Goal: Task Accomplishment & Management: Manage account settings

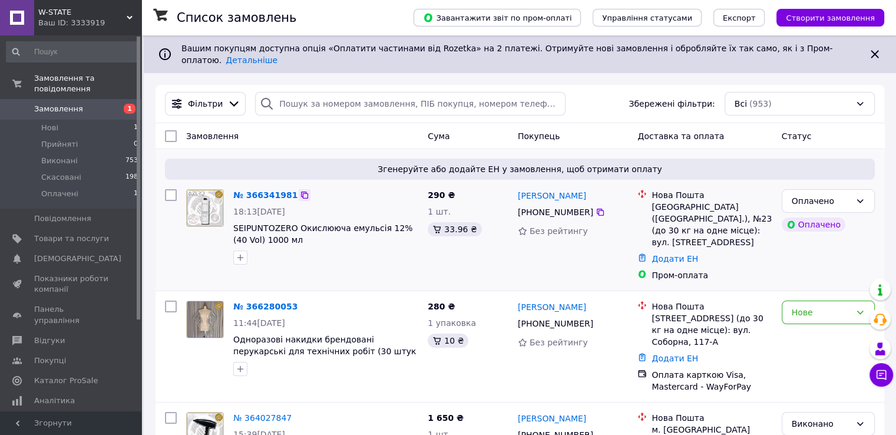
click at [301, 191] on icon at bounding box center [304, 194] width 7 height 7
drag, startPoint x: 444, startPoint y: 220, endPoint x: 462, endPoint y: 222, distance: 18.4
click at [462, 222] on div "33.96 ₴" at bounding box center [455, 229] width 54 height 14
copy div "33.96"
click at [49, 335] on span "Відгуки" at bounding box center [49, 340] width 31 height 11
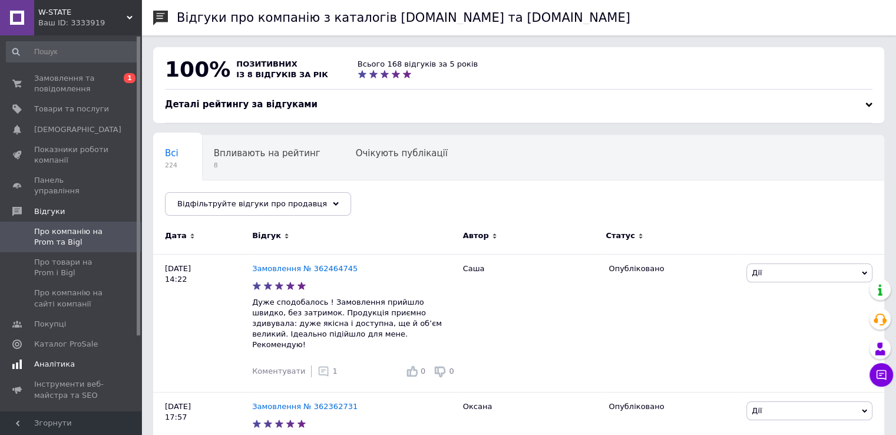
click at [50, 359] on span "Аналітика" at bounding box center [54, 364] width 41 height 11
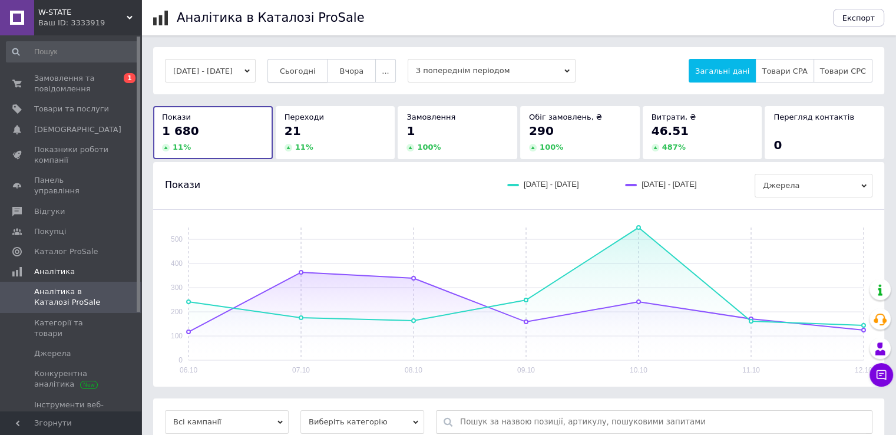
click at [308, 71] on span "Сьогодні" at bounding box center [298, 71] width 36 height 9
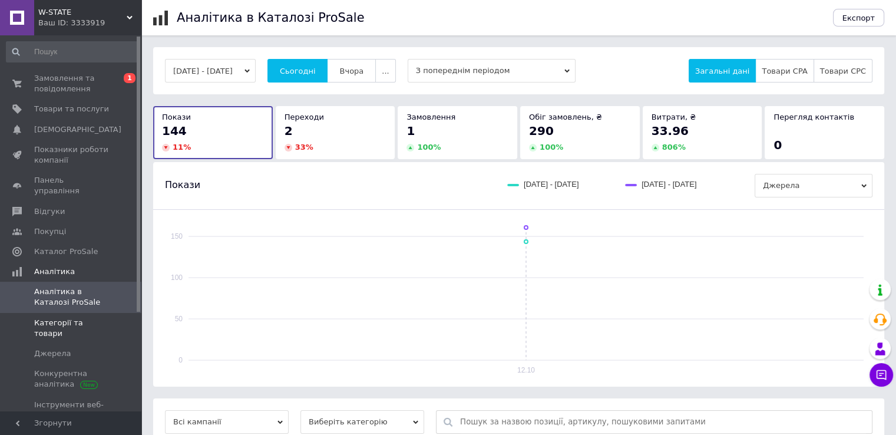
click at [79, 318] on span "Категорії та товари" at bounding box center [71, 328] width 75 height 21
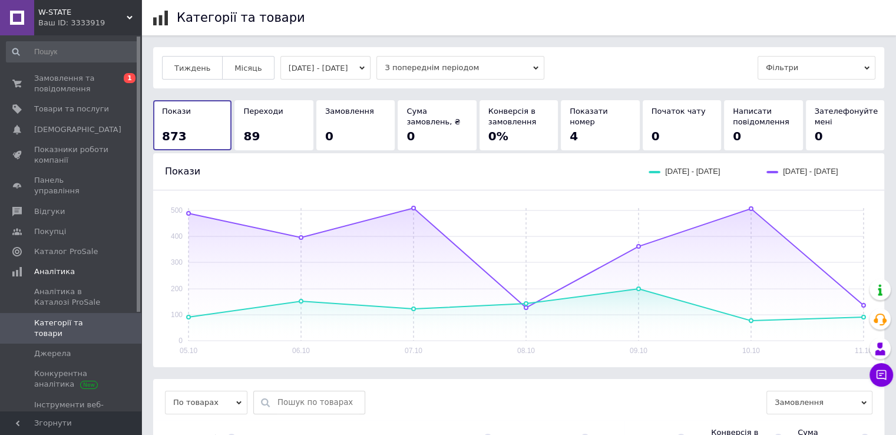
click at [325, 68] on button "05.10.2025 - 11.10.2025" at bounding box center [325, 68] width 91 height 24
click at [69, 80] on span "Замовлення та повідомлення" at bounding box center [71, 83] width 75 height 21
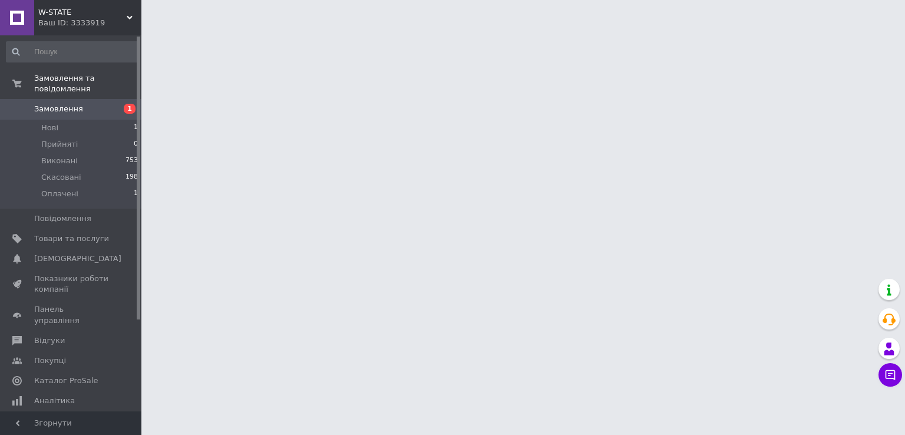
click at [73, 104] on span "Замовлення" at bounding box center [58, 109] width 49 height 11
